Goal: Navigation & Orientation: Find specific page/section

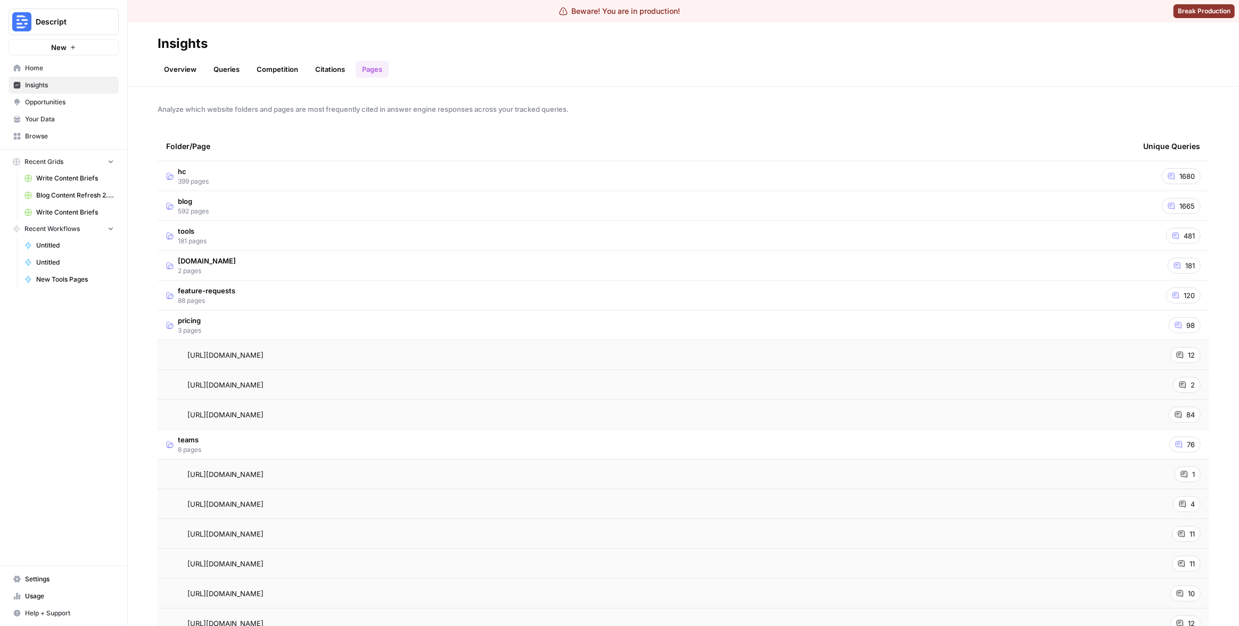
scroll to position [151, 0]
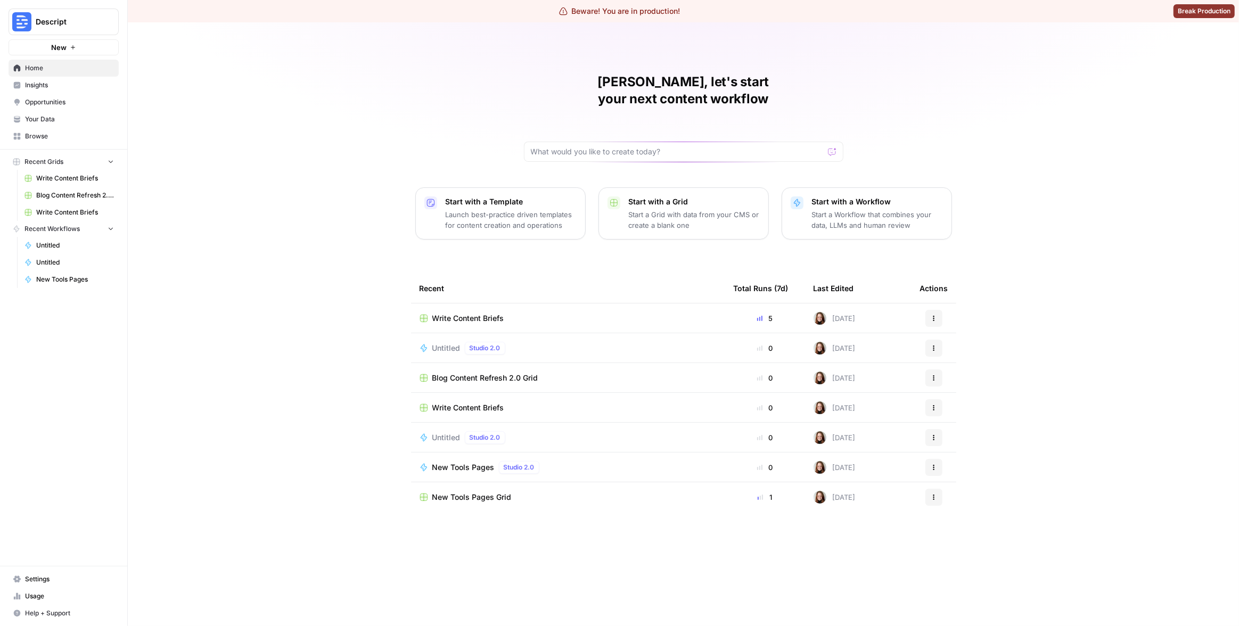
click at [64, 29] on button "Descript" at bounding box center [64, 22] width 110 height 27
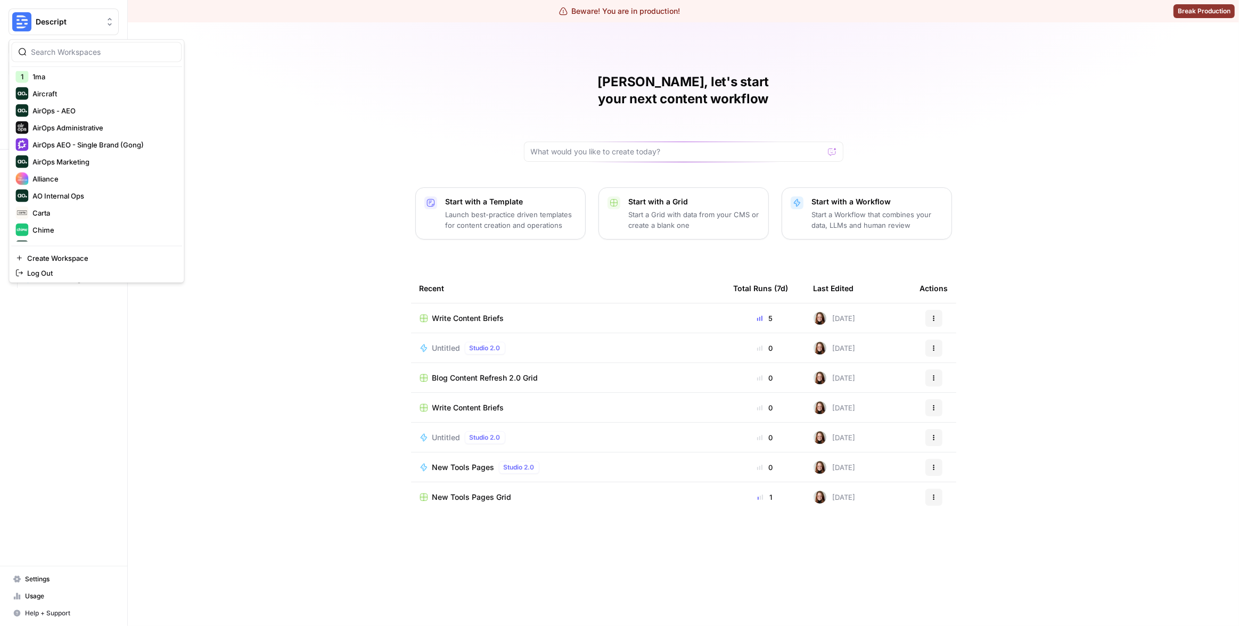
scroll to position [153, 0]
click at [88, 115] on span "Chime" at bounding box center [102, 114] width 141 height 11
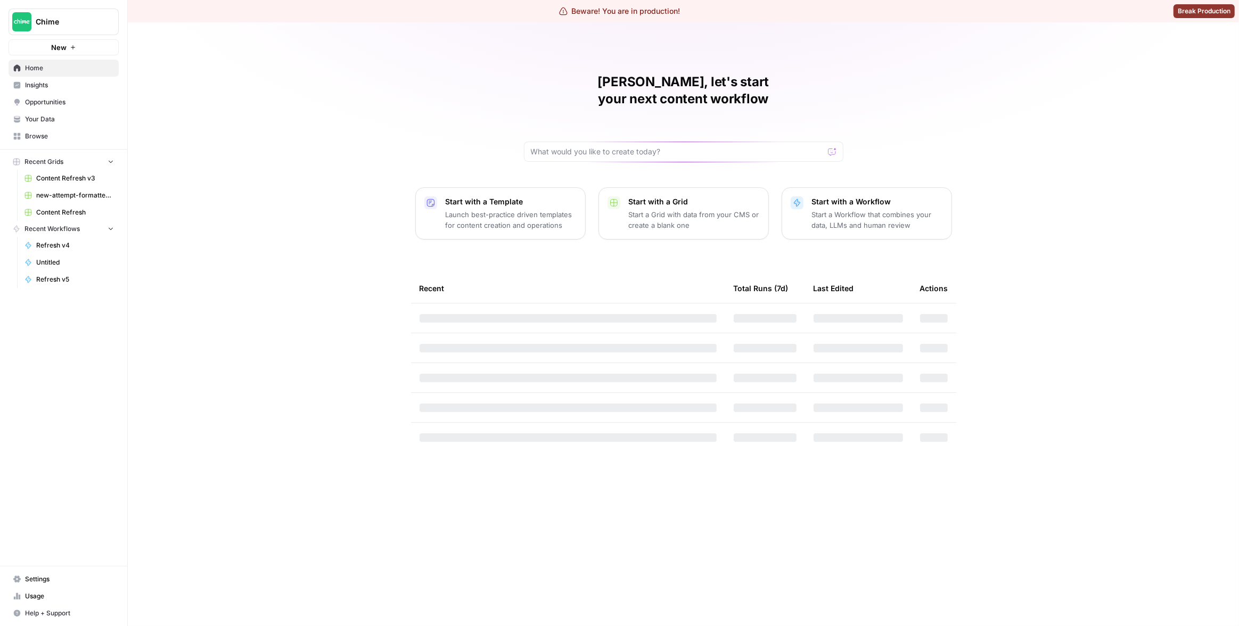
click at [46, 87] on span "Insights" at bounding box center [69, 85] width 89 height 10
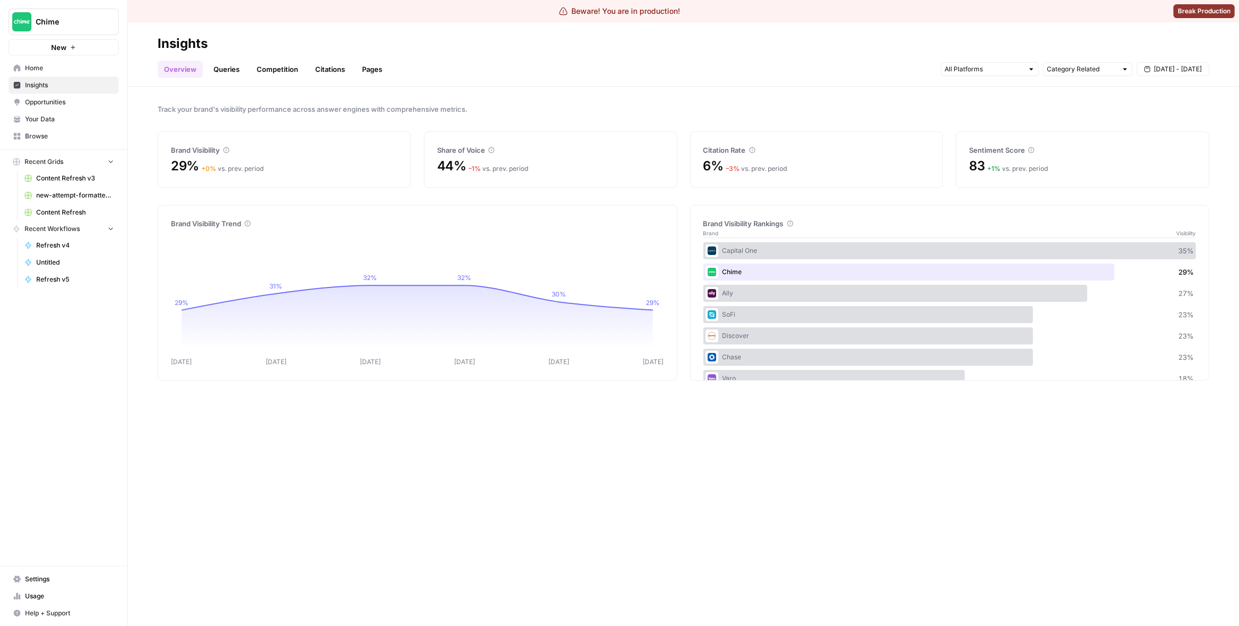
click at [94, 21] on span "Chime" at bounding box center [68, 22] width 64 height 11
type input "gong"
click at [82, 100] on span "Gong" at bounding box center [102, 97] width 141 height 11
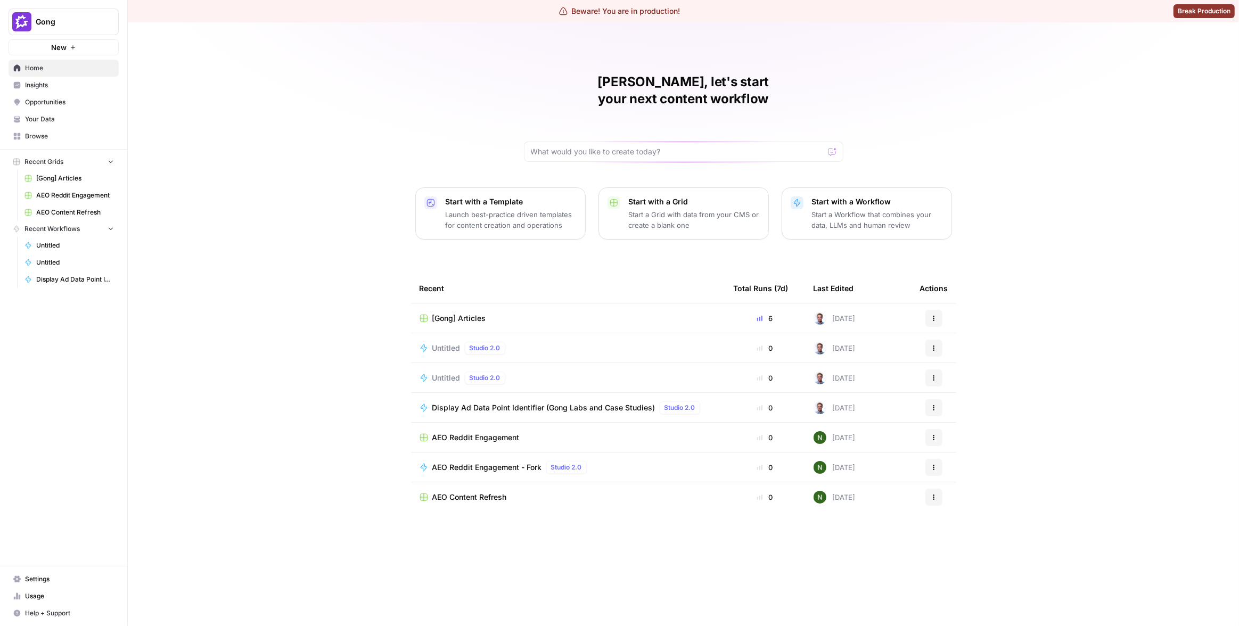
click at [48, 81] on span "Insights" at bounding box center [69, 85] width 89 height 10
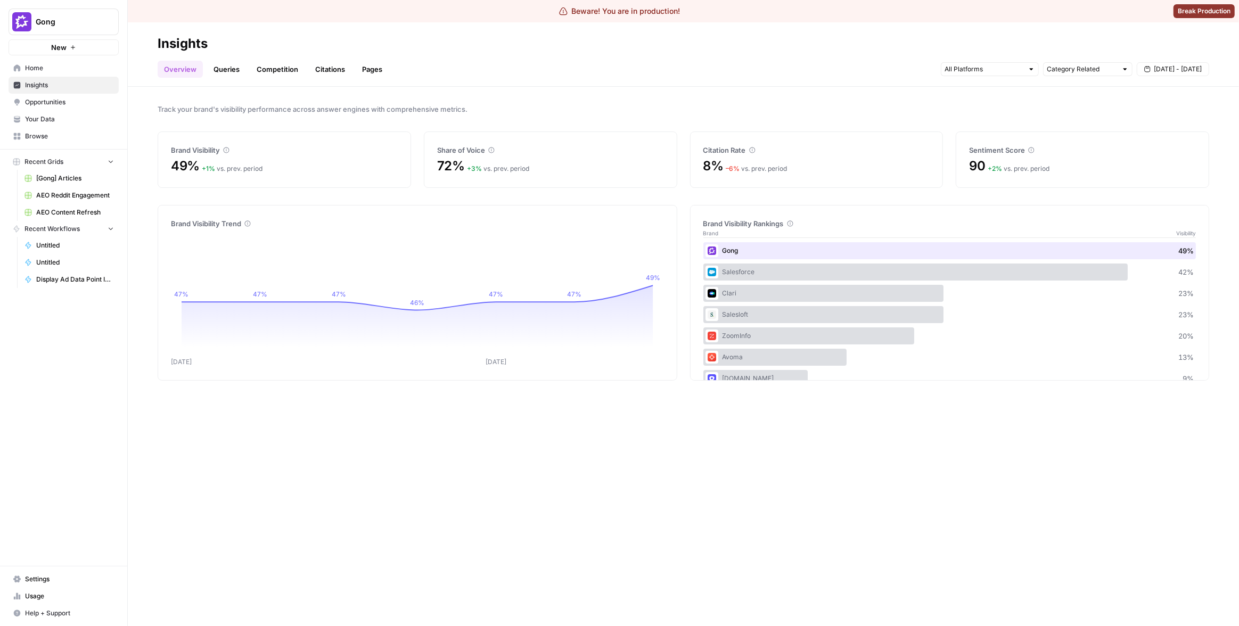
click at [378, 66] on link "Pages" at bounding box center [372, 69] width 33 height 17
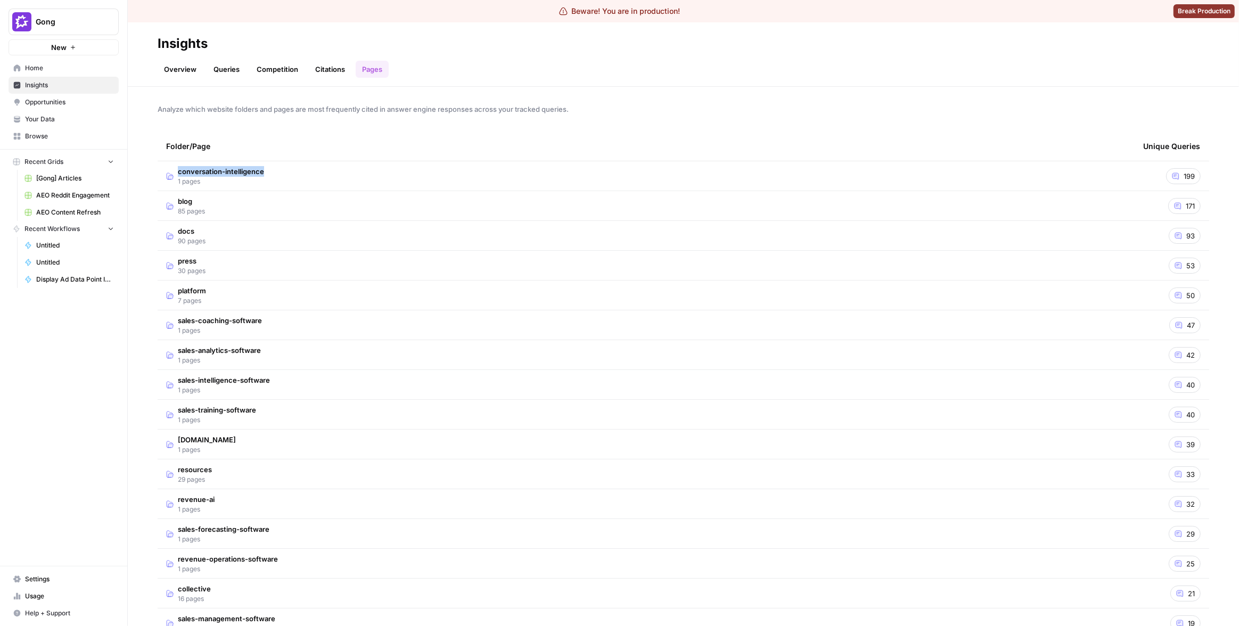
drag, startPoint x: 274, startPoint y: 173, endPoint x: 178, endPoint y: 173, distance: 95.9
click at [178, 173] on td "conversation-intelligence 1 pages" at bounding box center [646, 175] width 977 height 29
copy span "conversation-intelligence"
click at [609, 119] on div "Analyze which website folders and pages are most frequently cited in answer eng…" at bounding box center [684, 357] width 1112 height 540
click at [577, 185] on td "conversation-intelligence 1 pages" at bounding box center [646, 175] width 977 height 29
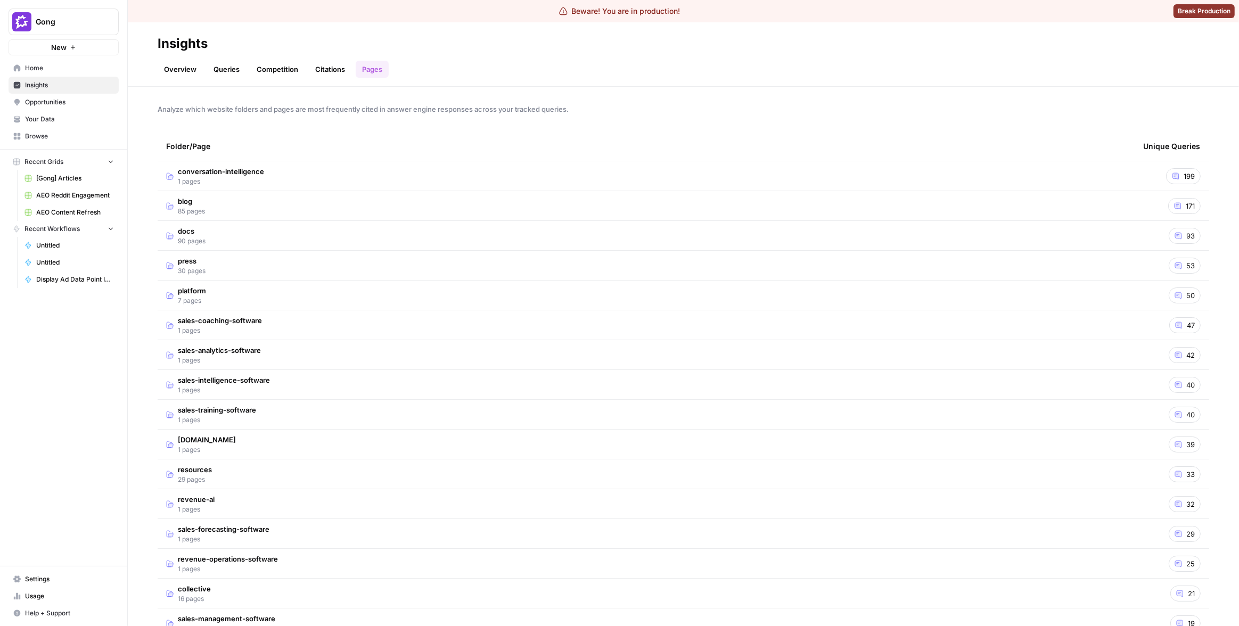
click at [452, 208] on td "blog 85 pages" at bounding box center [646, 205] width 977 height 29
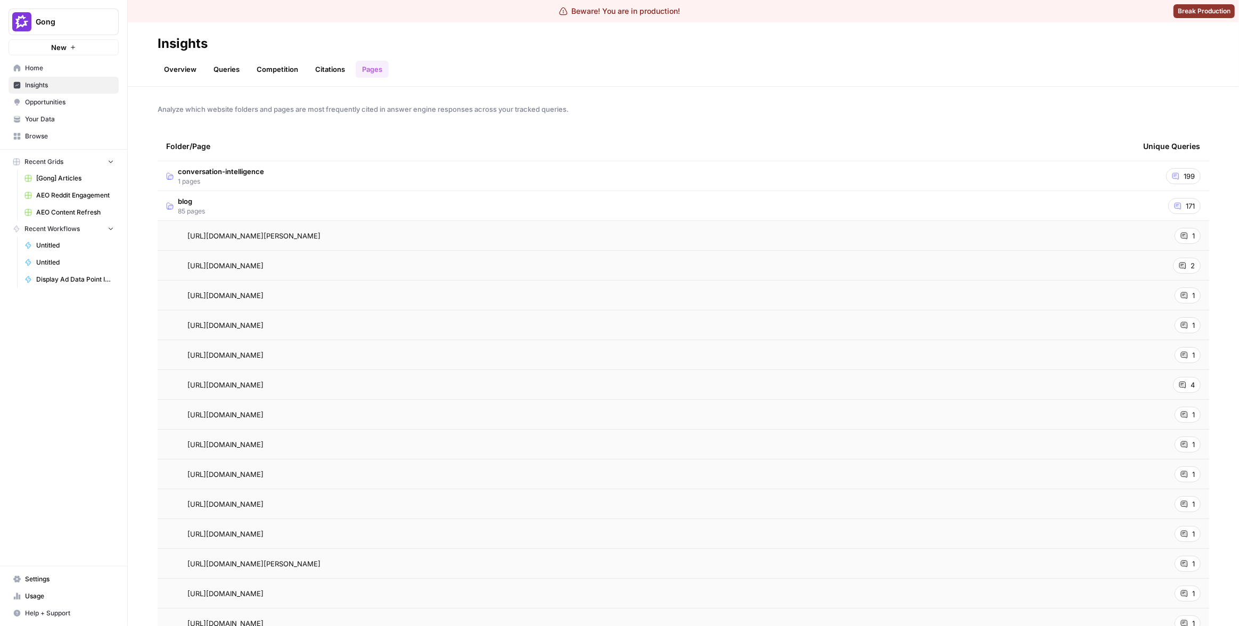
click at [905, 121] on div "Analyze which website folders and pages are most frequently cited in answer eng…" at bounding box center [684, 357] width 1112 height 540
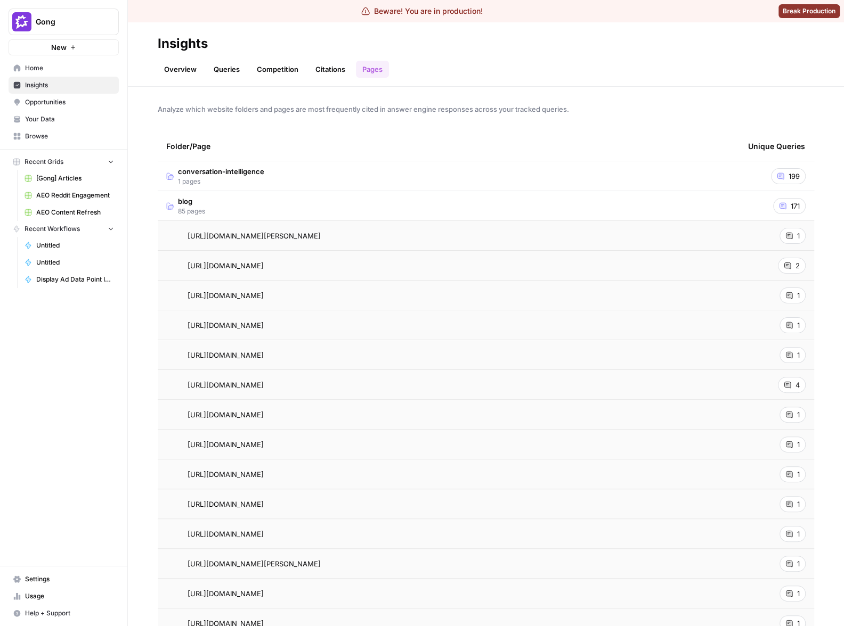
click at [738, 130] on div "Analyze which website folders and pages are most frequently cited in answer eng…" at bounding box center [486, 357] width 716 height 540
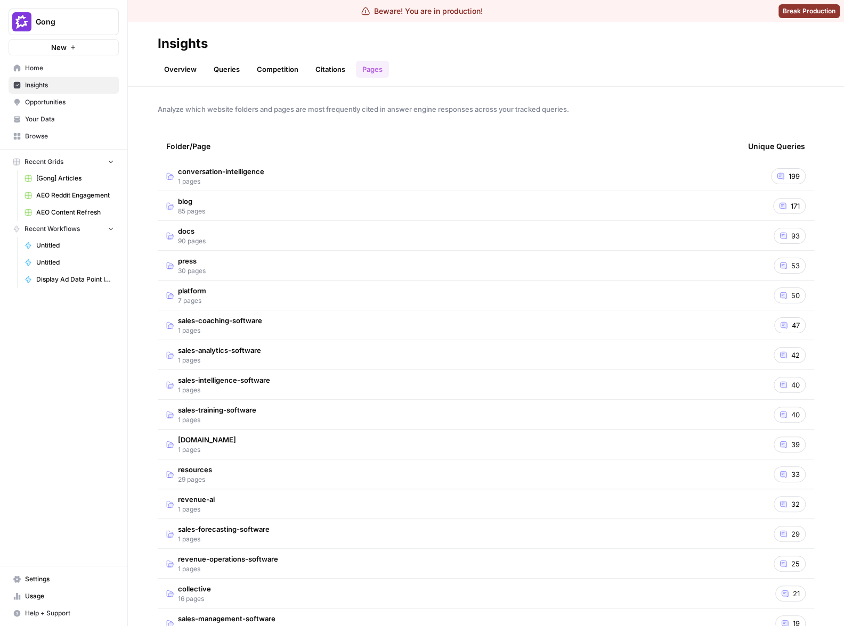
click at [334, 77] on link "Citations" at bounding box center [330, 69] width 43 height 17
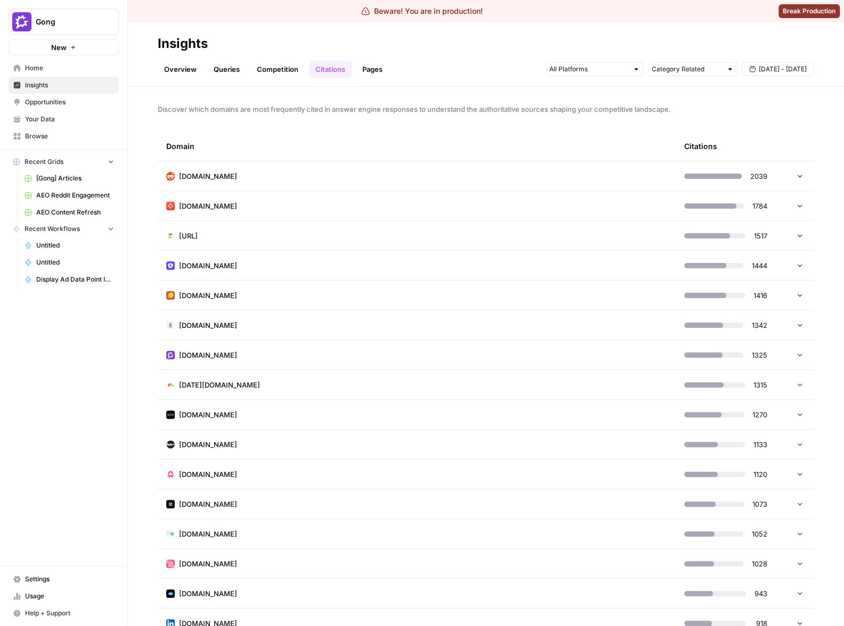
click at [190, 70] on link "Overview" at bounding box center [180, 69] width 45 height 17
